Goal: Task Accomplishment & Management: Manage account settings

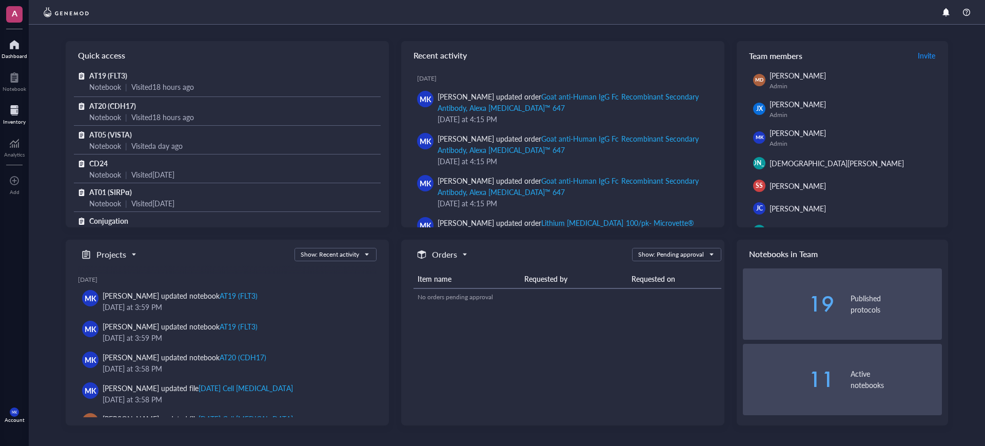
click at [23, 123] on div "Inventory" at bounding box center [14, 121] width 23 height 6
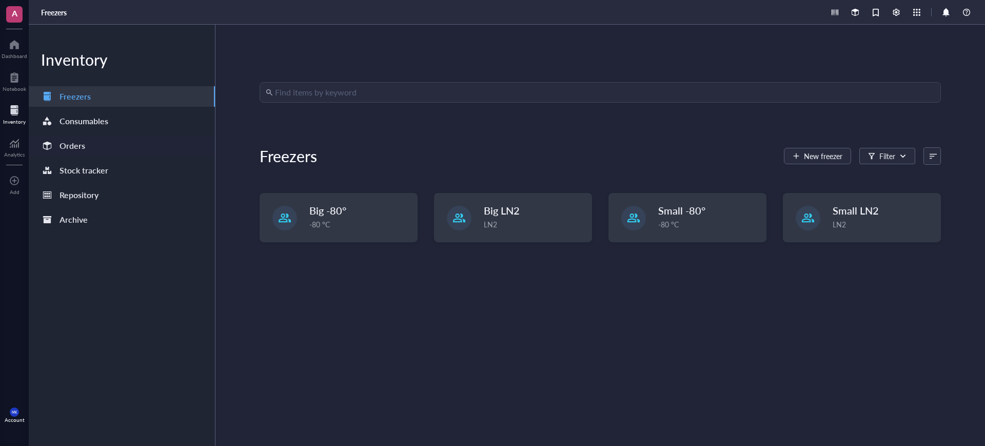
click at [124, 145] on div "Orders" at bounding box center [122, 145] width 186 height 21
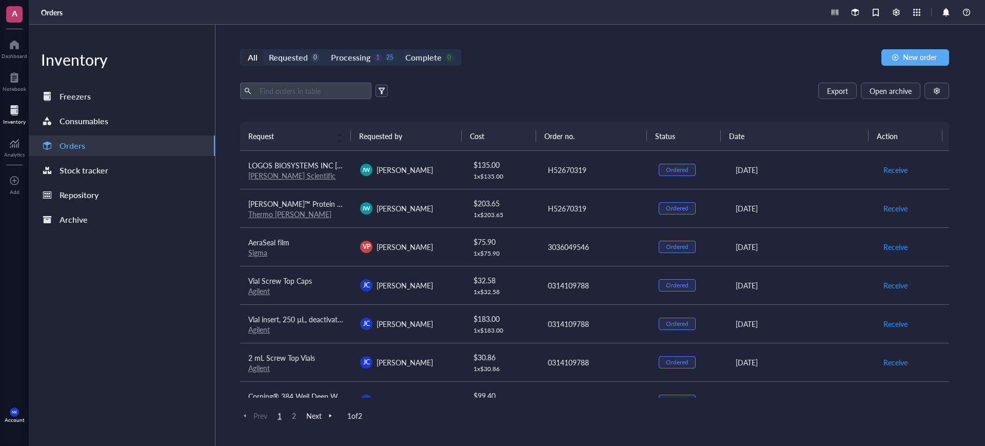
scroll to position [449, 0]
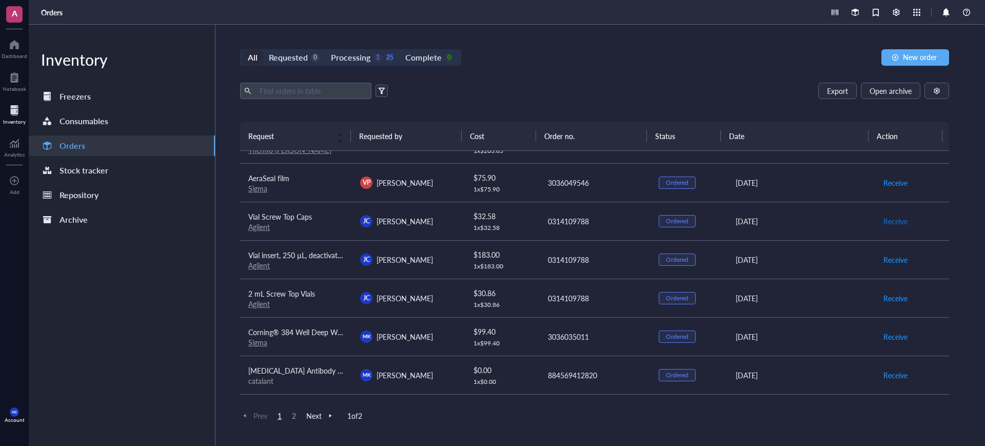
click at [886, 220] on span "Receive" at bounding box center [895, 220] width 24 height 11
click at [883, 257] on span "Receive" at bounding box center [895, 259] width 24 height 11
click at [883, 301] on span "Receive" at bounding box center [895, 297] width 24 height 11
click at [903, 217] on span "Archive order" at bounding box center [904, 220] width 43 height 11
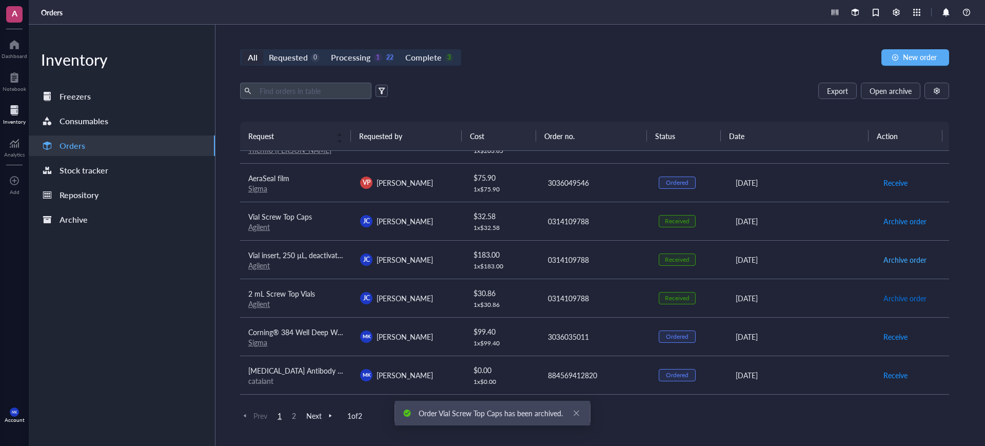
click at [896, 292] on span "Archive order" at bounding box center [904, 297] width 43 height 11
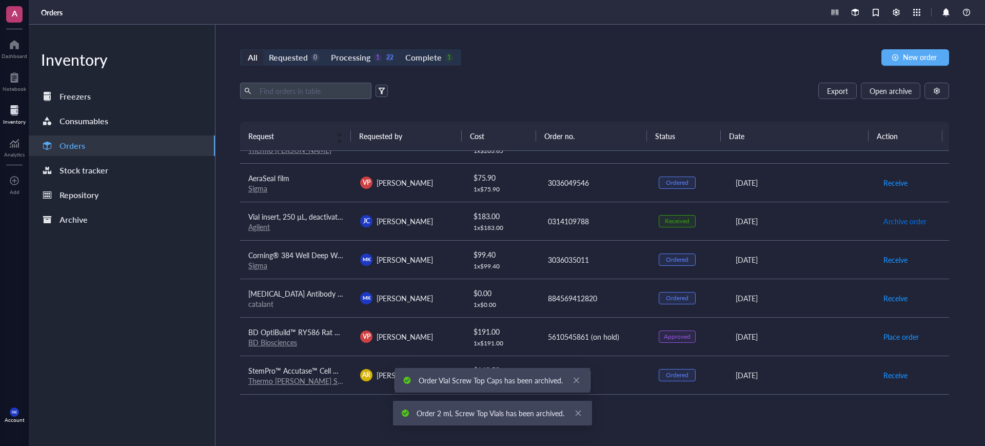
click at [907, 220] on span "Archive order" at bounding box center [904, 220] width 43 height 11
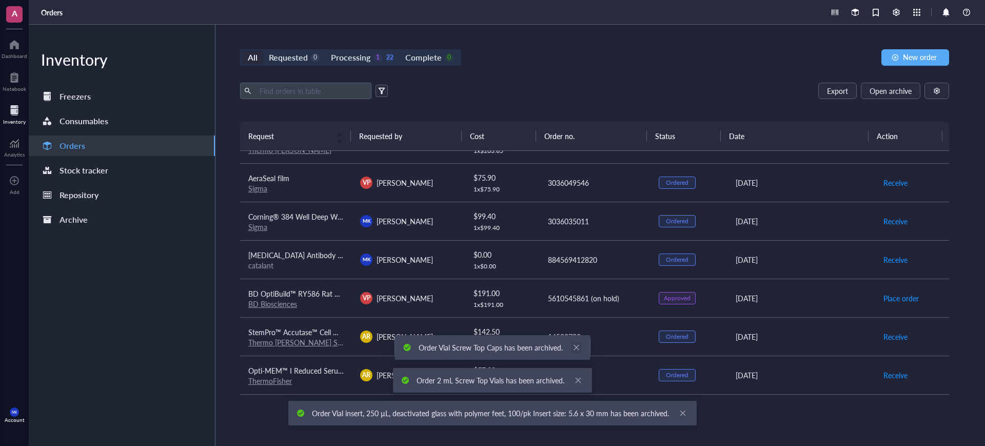
click at [575, 349] on icon "close" at bounding box center [576, 347] width 7 height 7
click at [574, 377] on icon "close" at bounding box center [577, 379] width 7 height 7
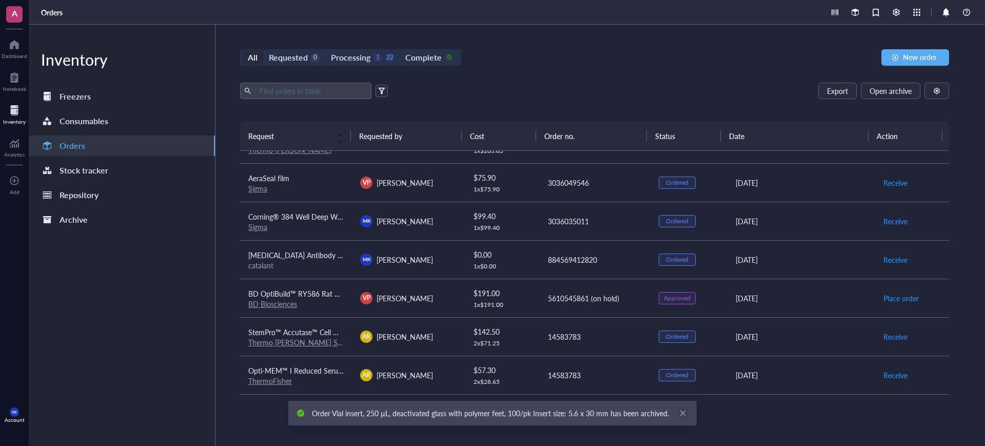
click at [679, 414] on icon "close" at bounding box center [682, 412] width 7 height 7
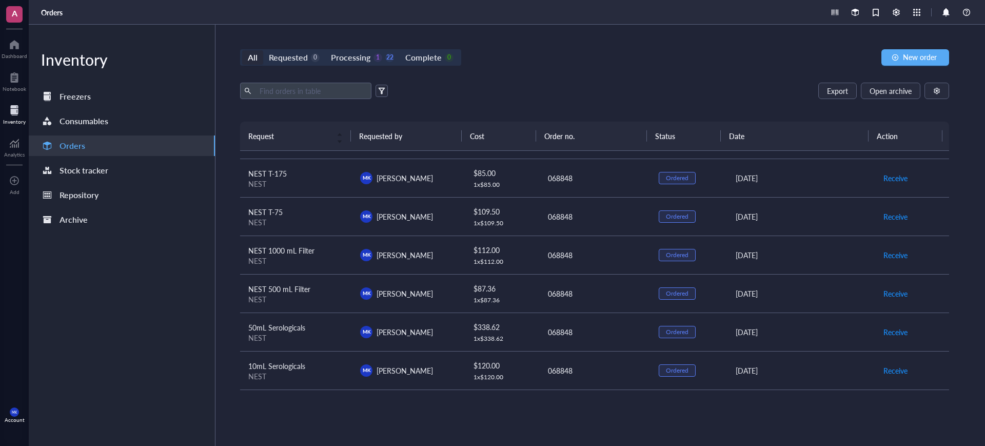
scroll to position [0, 0]
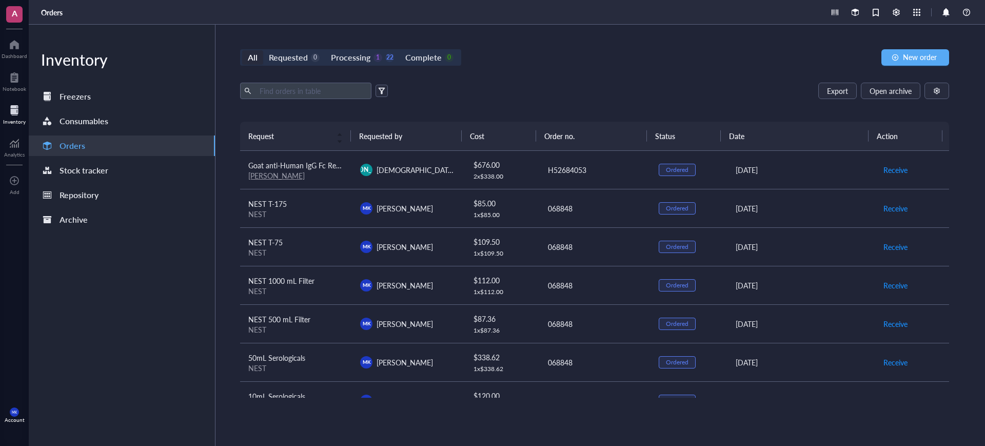
click at [376, 39] on div "All Requested 0 Processing 1 22 Complete 0 New order Export Open archive Reques…" at bounding box center [594, 235] width 758 height 421
click at [376, 60] on div "1" at bounding box center [377, 57] width 9 height 9
click at [325, 50] on input "Processing 1 22" at bounding box center [325, 50] width 0 height 0
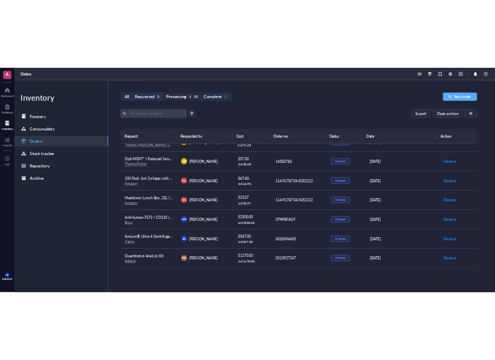
scroll to position [510, 0]
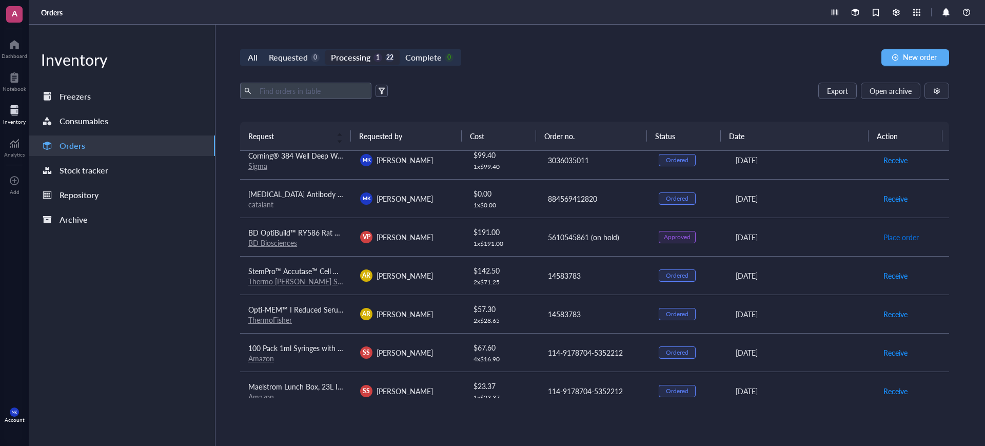
click at [883, 236] on span "Place order" at bounding box center [900, 236] width 35 height 11
click at [762, 237] on div "[DATE]" at bounding box center [800, 236] width 131 height 11
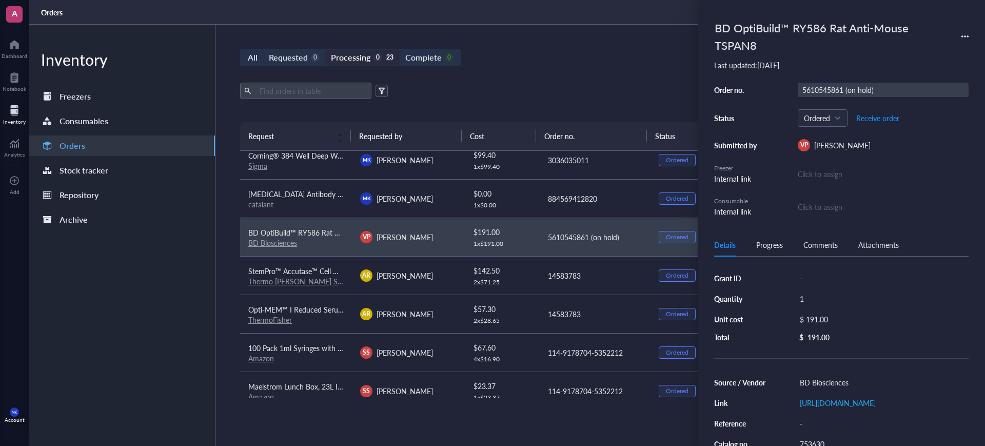
click at [870, 84] on div "5610545861 (on hold)" at bounding box center [883, 90] width 171 height 14
drag, startPoint x: 870, startPoint y: 84, endPoint x: 848, endPoint y: 88, distance: 22.4
click at [848, 88] on input "5610545861 (on hold)" at bounding box center [843, 89] width 90 height 13
type input "5610545861"
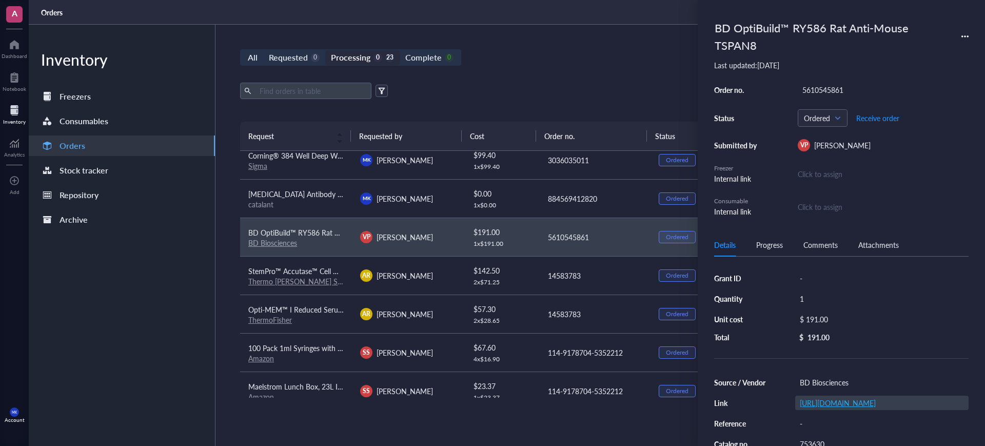
click at [867, 408] on link "[URL][DOMAIN_NAME]" at bounding box center [838, 402] width 76 height 10
click at [572, 88] on div "Export Open archive" at bounding box center [594, 91] width 709 height 16
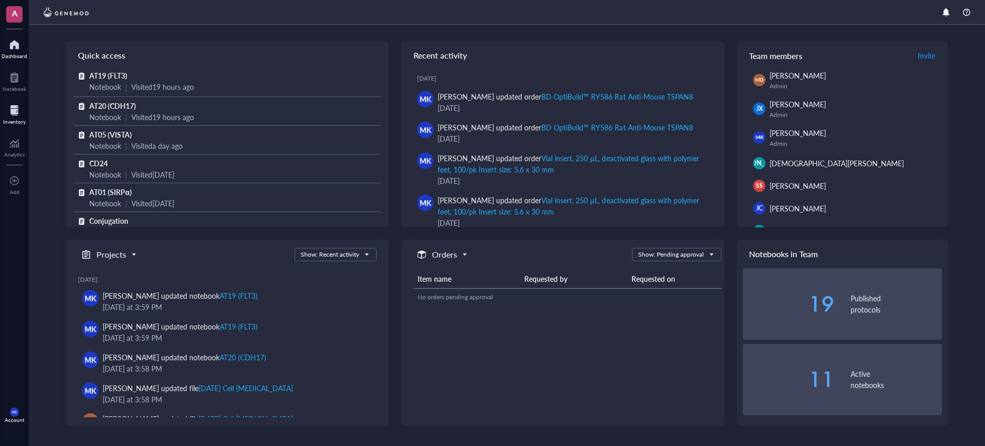
click at [15, 115] on div at bounding box center [14, 110] width 23 height 16
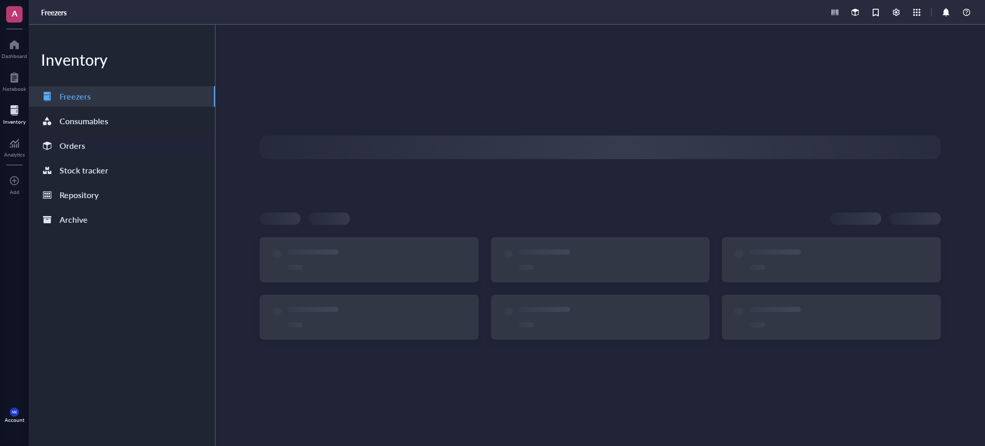
click at [99, 137] on div "Orders" at bounding box center [122, 145] width 186 height 21
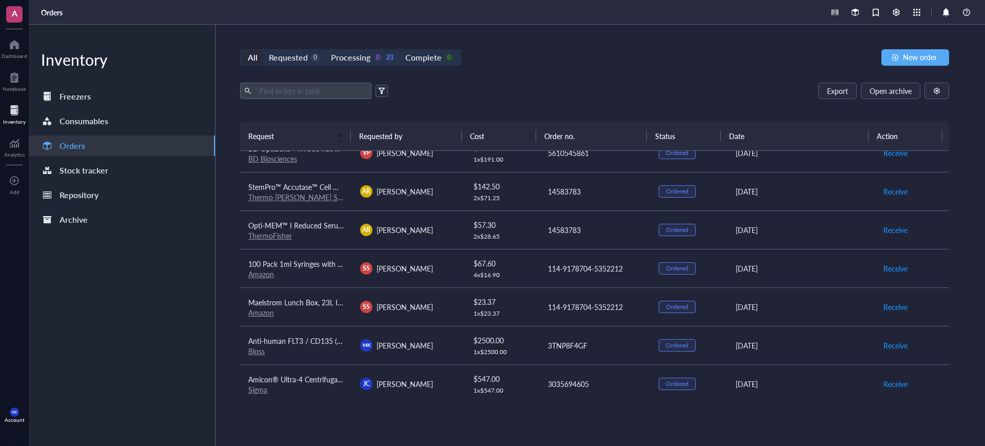
scroll to position [638, 0]
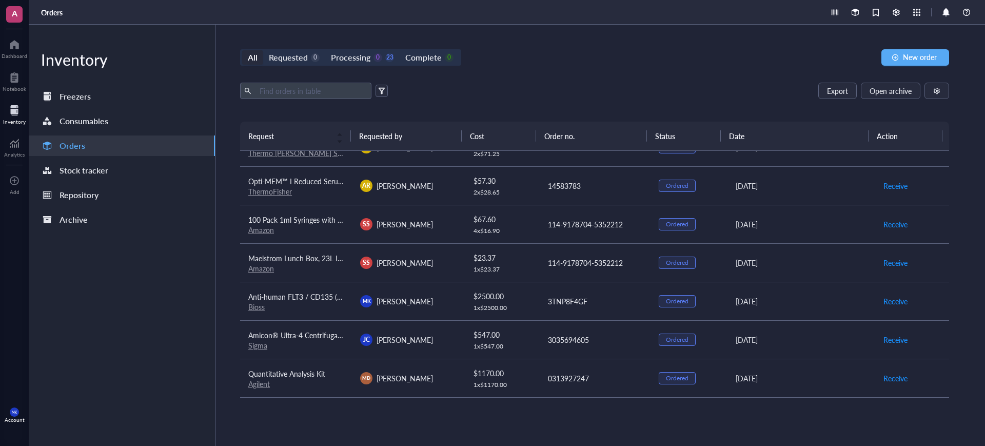
click at [260, 308] on link "Bioss" at bounding box center [256, 307] width 16 height 10
